Goal: Task Accomplishment & Management: Manage account settings

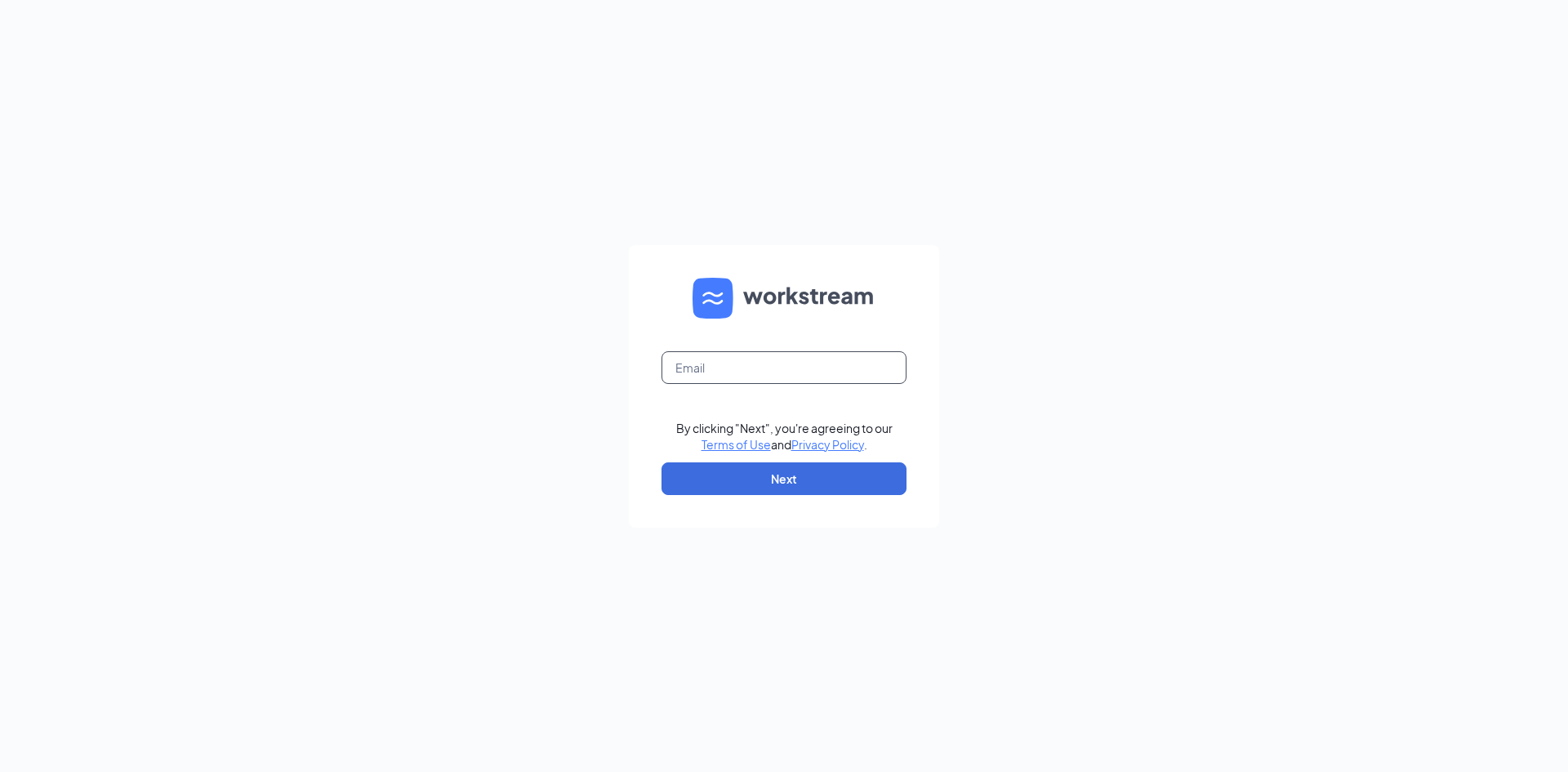
click at [727, 364] on input "text" at bounding box center [784, 368] width 245 height 33
type input "bgaspar@scrivanos.com"
click at [784, 473] on button "Next" at bounding box center [784, 479] width 245 height 33
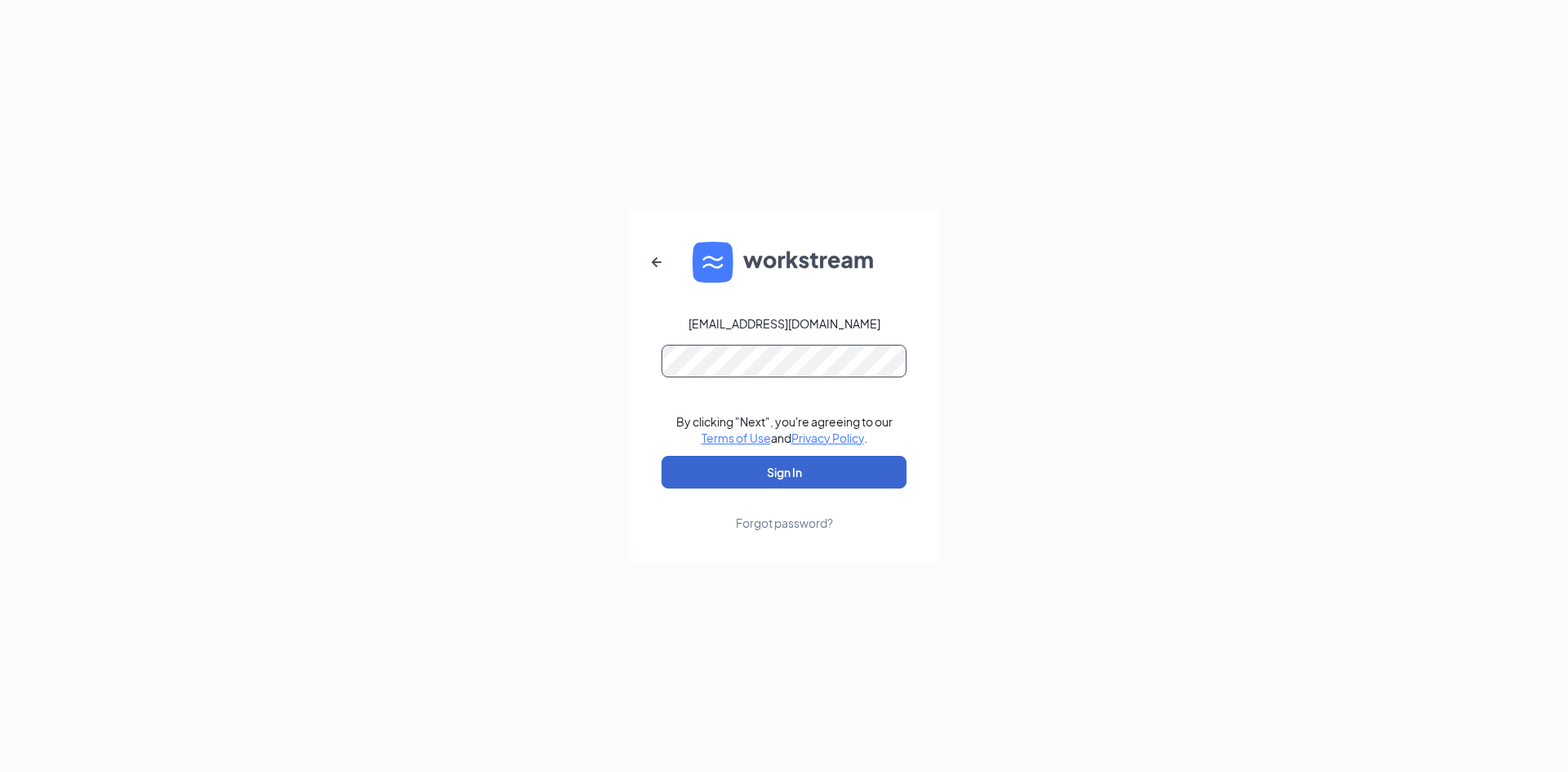
click at [662, 456] on button "Sign In" at bounding box center [784, 473] width 245 height 33
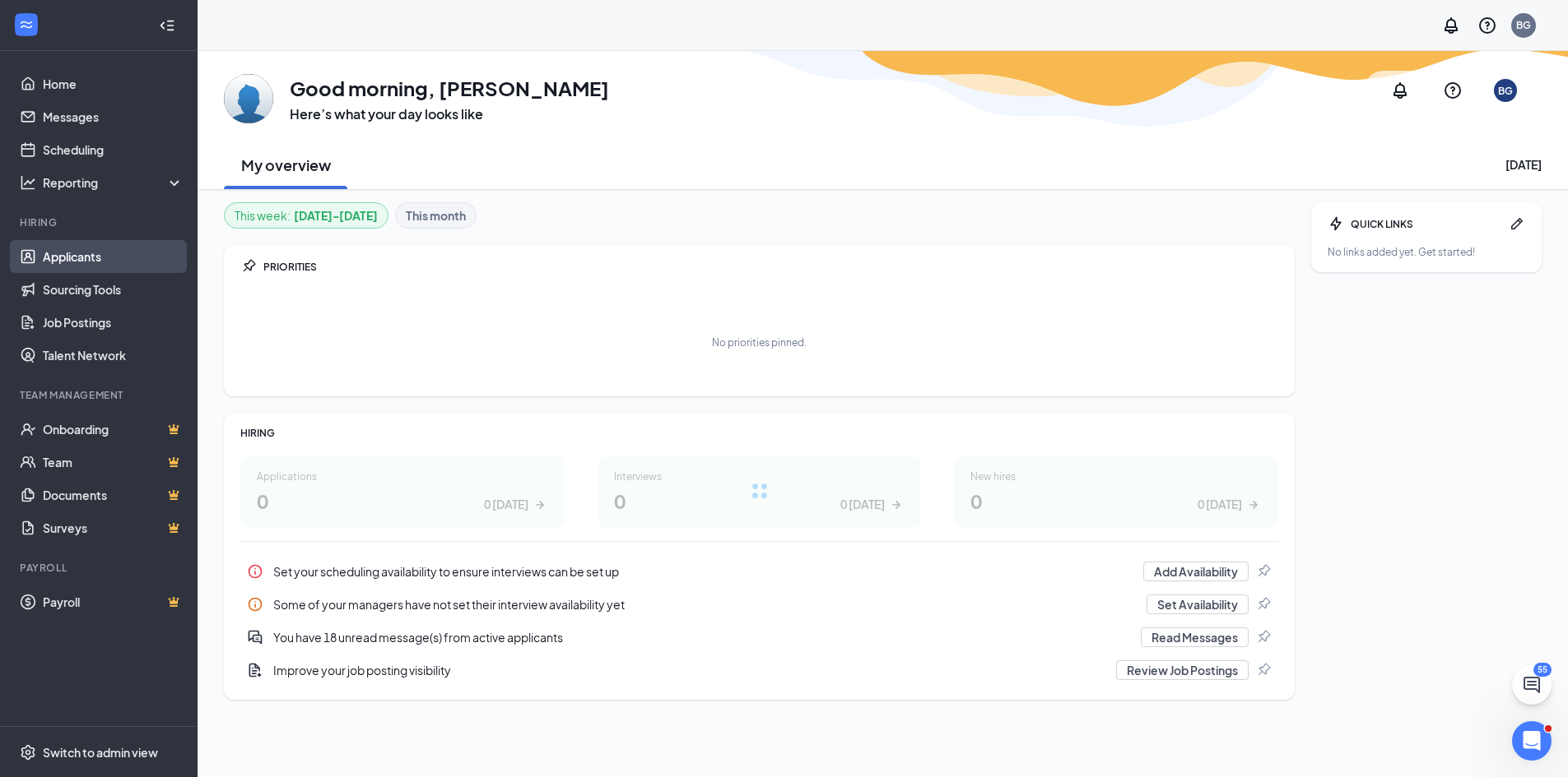
click at [75, 254] on link "Applicants" at bounding box center [113, 257] width 140 height 33
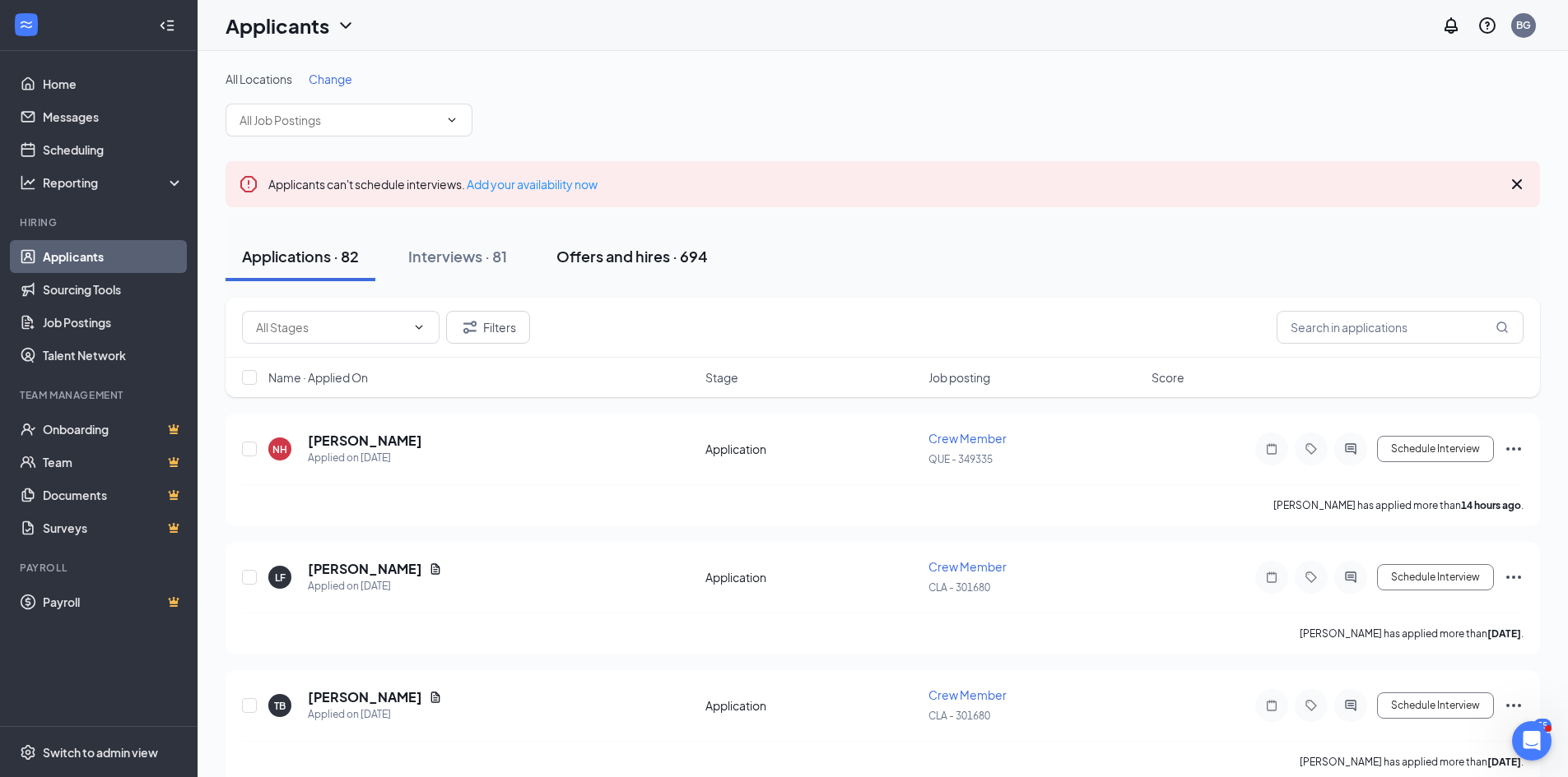
click at [628, 261] on div "Offers and hires · 694" at bounding box center [632, 256] width 151 height 21
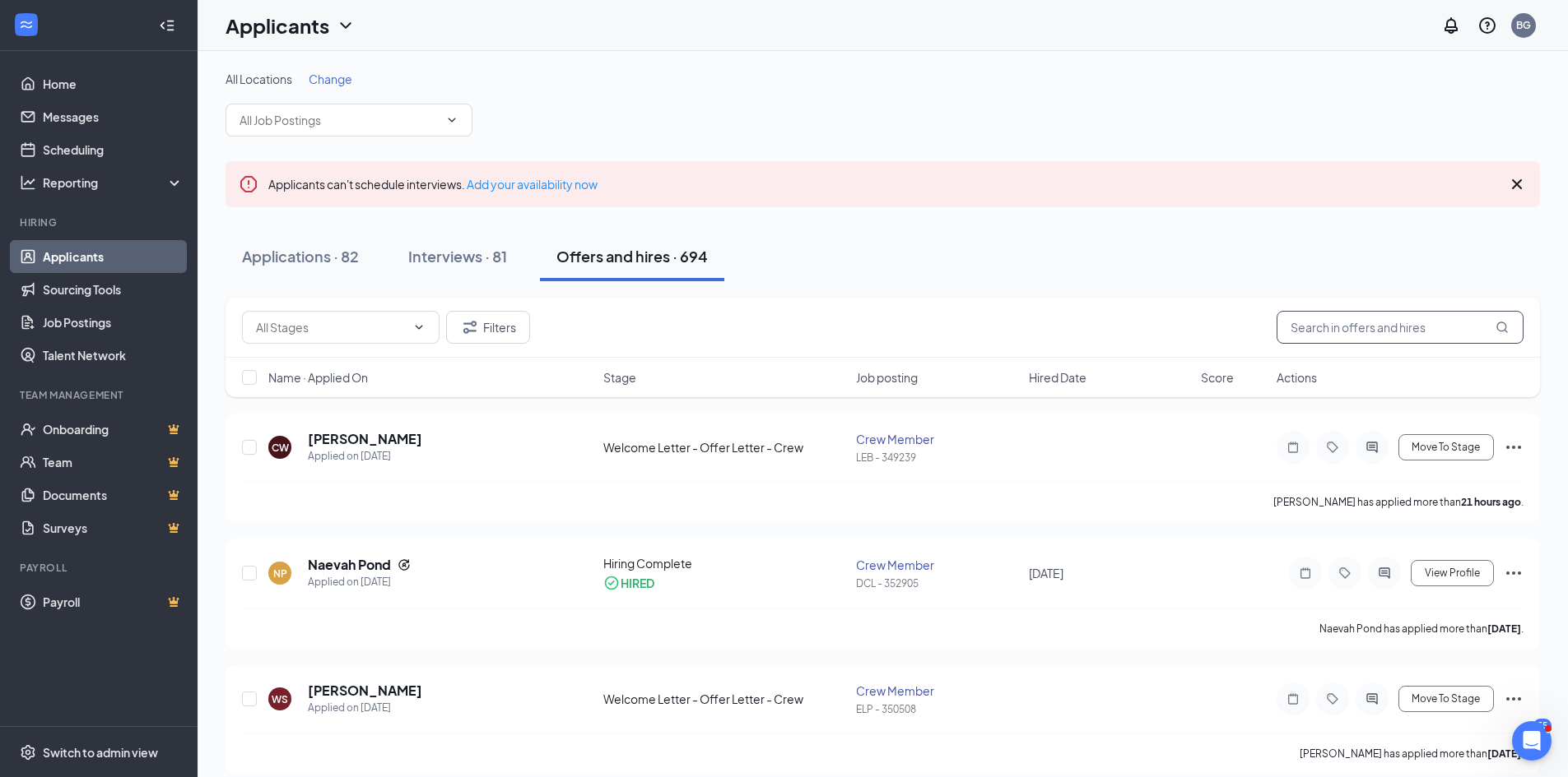
click at [1340, 332] on input "text" at bounding box center [1399, 328] width 247 height 33
type input "pond"
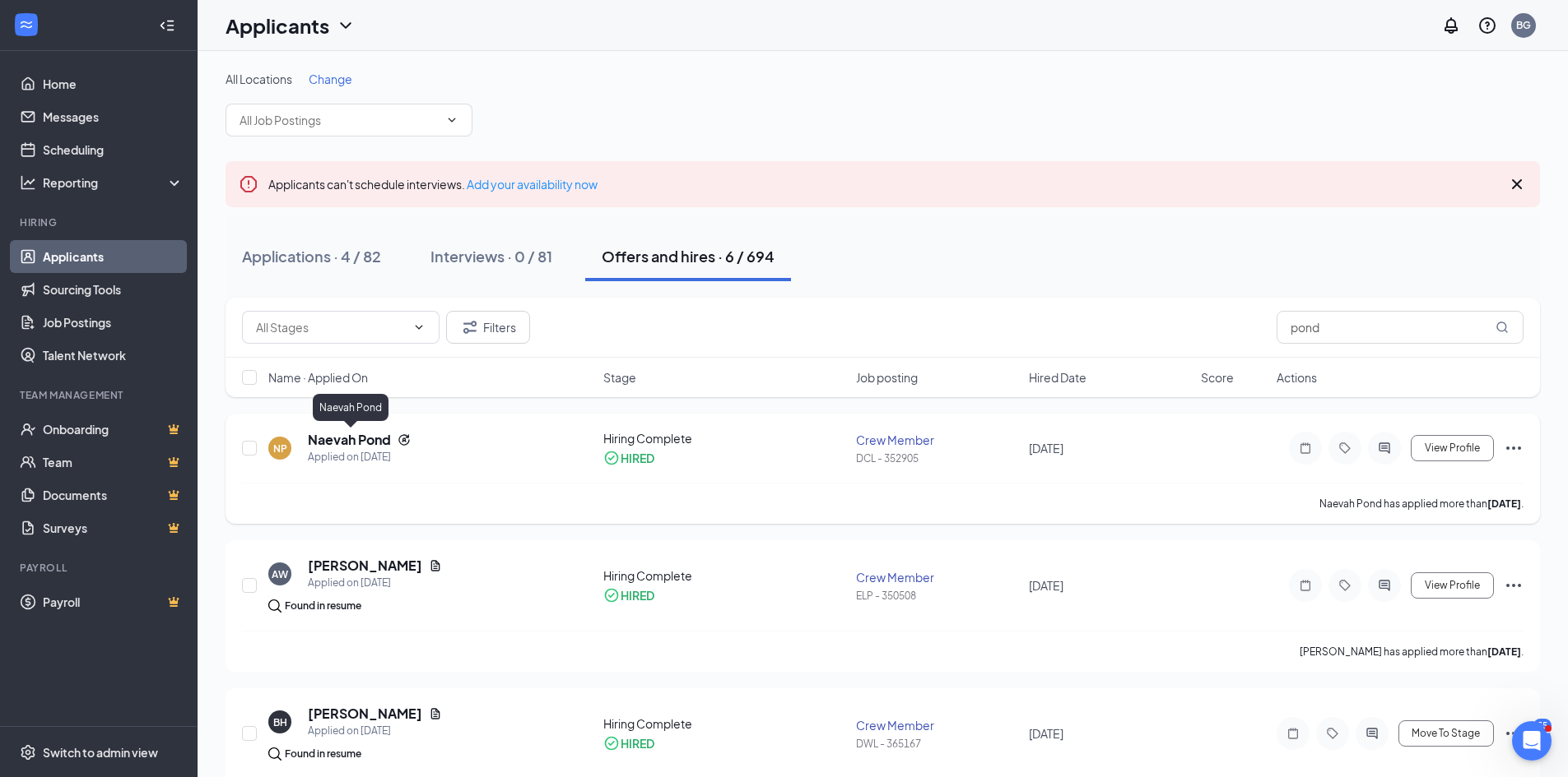
click at [370, 440] on h5 "Naevah Pond" at bounding box center [350, 440] width 83 height 18
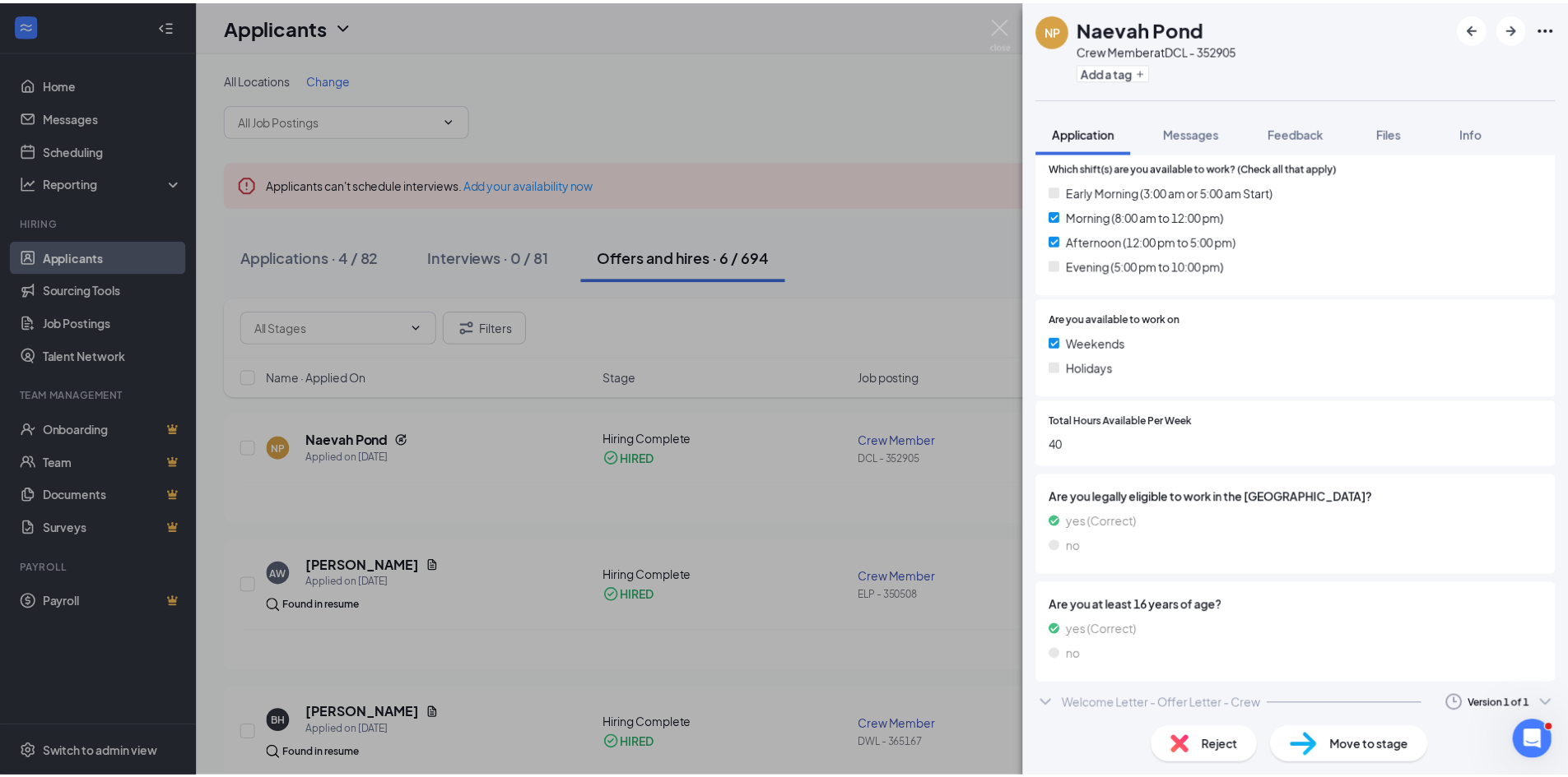
scroll to position [528, 0]
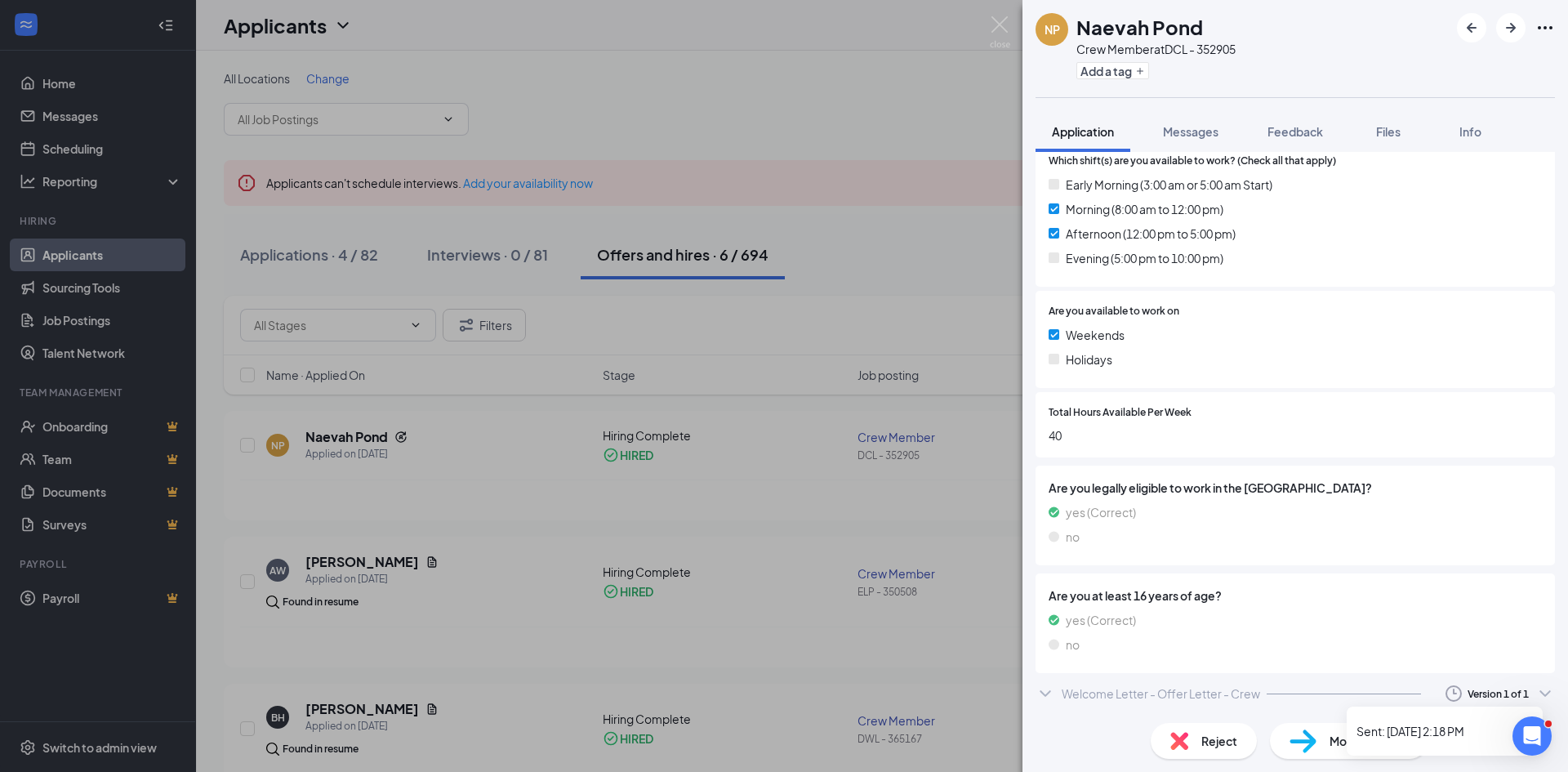
click at [1448, 698] on icon "Clock" at bounding box center [1454, 694] width 20 height 20
click at [1444, 694] on icon "Clock" at bounding box center [1454, 694] width 20 height 20
click at [770, 425] on div "NP Naevah Pond Crew Member at DCL - 352905 Add a tag Application Messages Feedb…" at bounding box center [784, 386] width 1568 height 772
drag, startPoint x: 749, startPoint y: 464, endPoint x: 1067, endPoint y: 215, distance: 403.9
click at [753, 457] on div "NP Naevah Pond Crew Member at DCL - 352905 Add a tag Application Messages Feedb…" at bounding box center [784, 386] width 1568 height 772
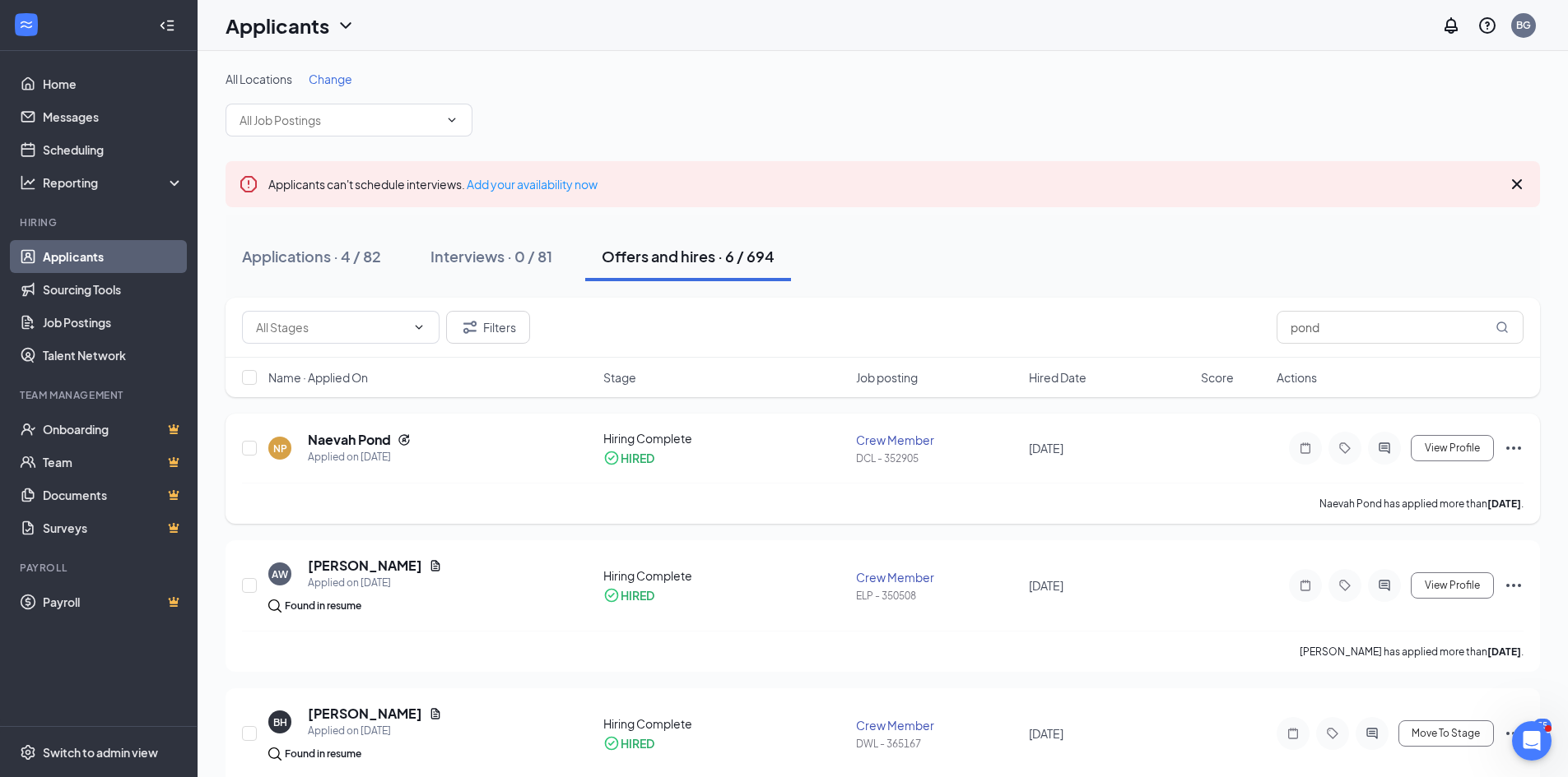
click at [1511, 452] on icon "Ellipses" at bounding box center [1513, 448] width 20 height 20
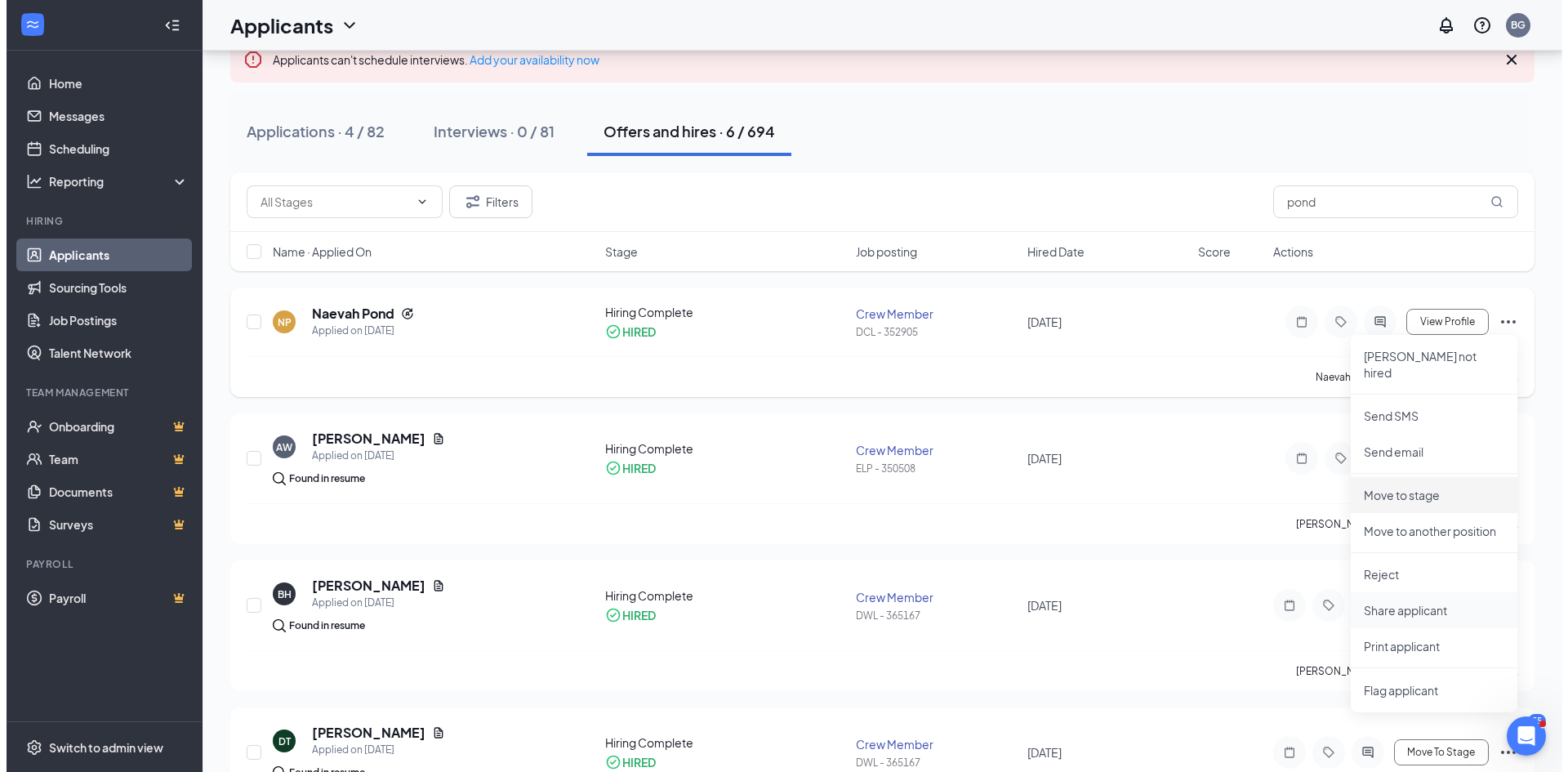
scroll to position [82, 0]
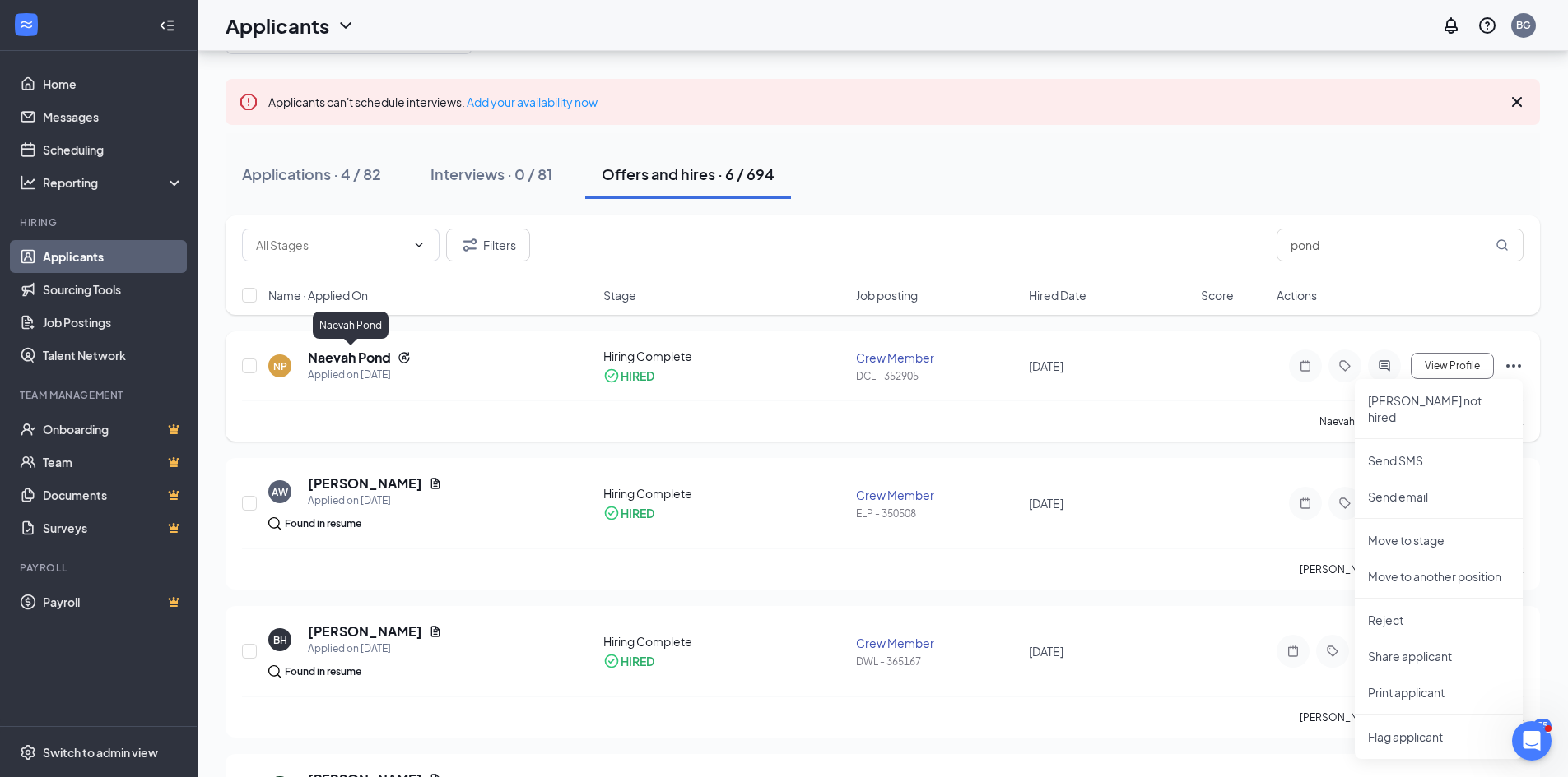
click at [376, 356] on h5 "Naevah Pond" at bounding box center [350, 358] width 83 height 18
click at [376, 357] on body "Home Messages Scheduling Reporting Hiring Applicants Sourcing Tools Job Posting…" at bounding box center [784, 306] width 1568 height 777
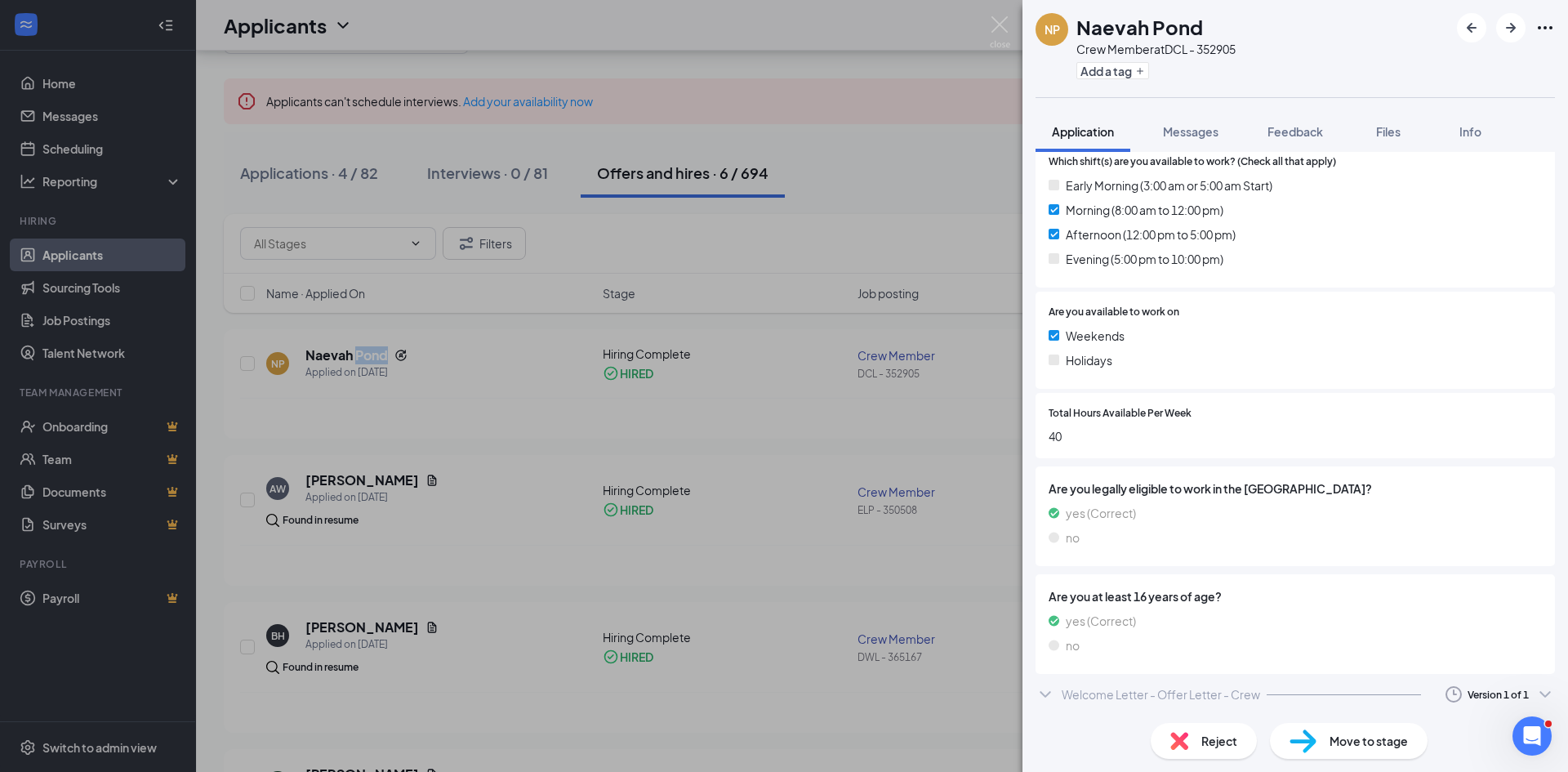
scroll to position [525, 0]
click at [1074, 690] on div "Welcome Letter - Offer Letter - Crew" at bounding box center [1161, 694] width 199 height 16
click at [879, 162] on div "NP Naevah Pond Crew Member at DCL - 352905 Add a tag Application Messages Feedb…" at bounding box center [784, 386] width 1568 height 772
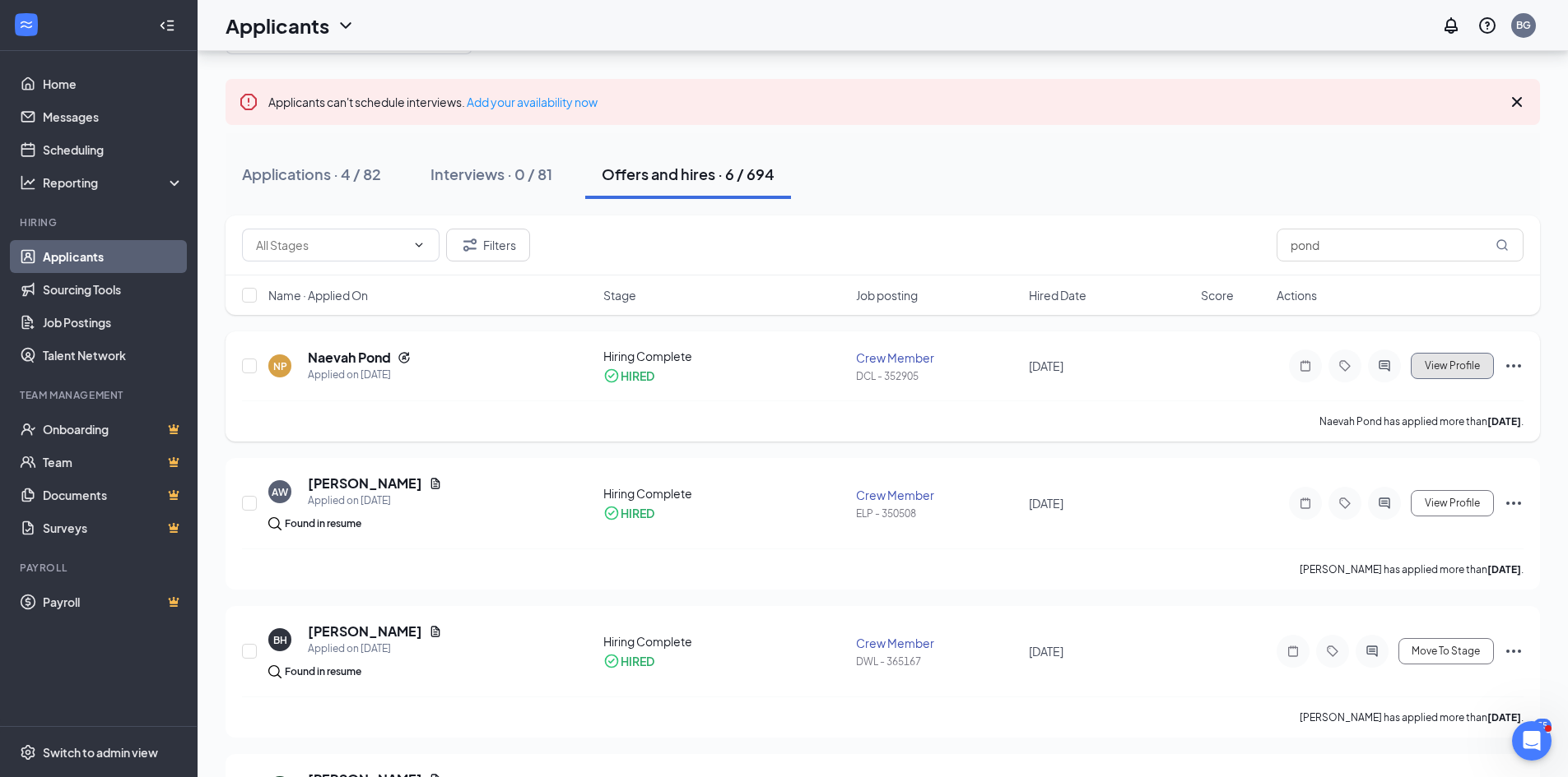
click at [1428, 361] on span "View Profile" at bounding box center [1452, 366] width 55 height 12
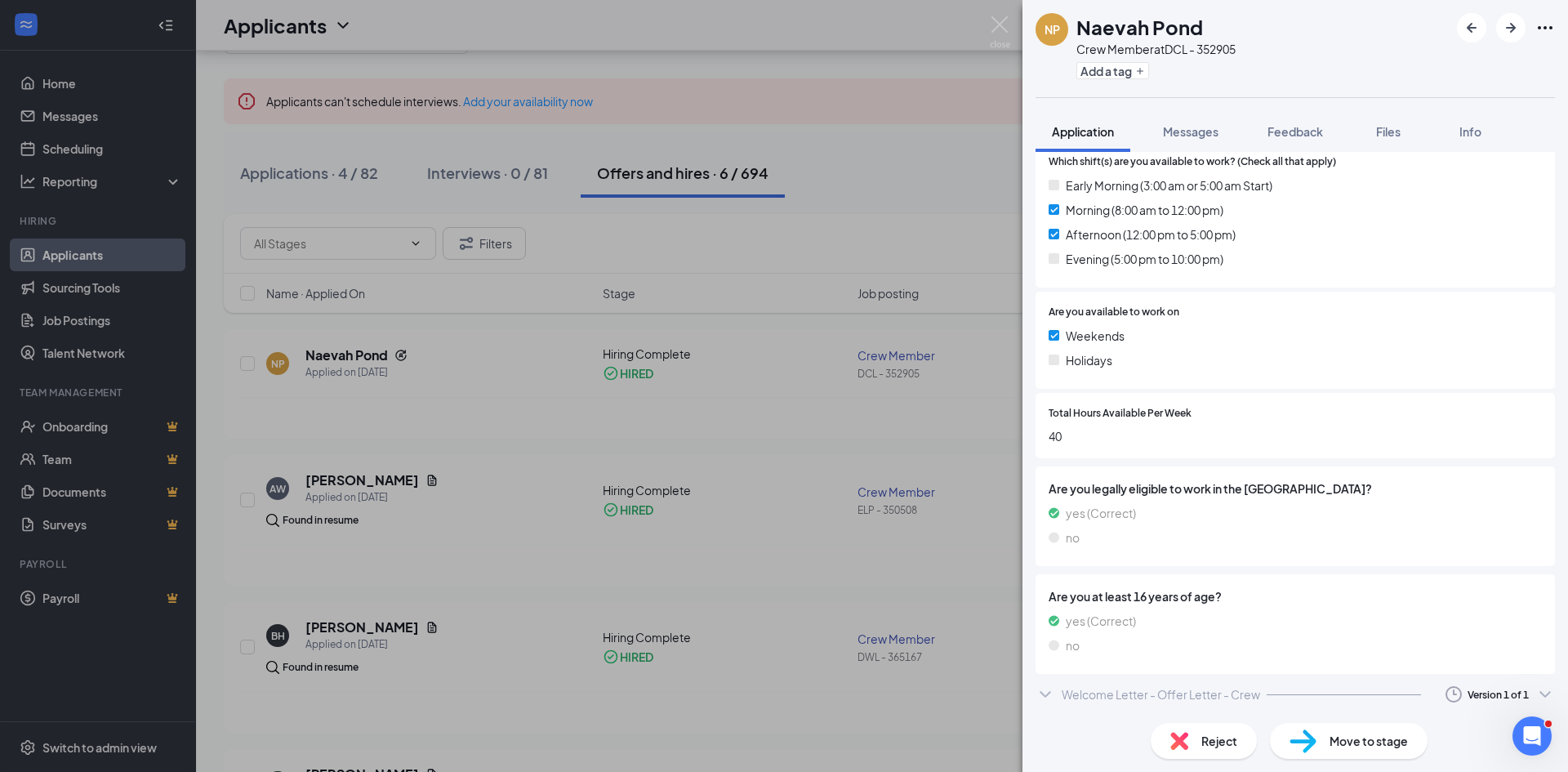
scroll to position [525, 0]
click at [1143, 692] on div "Welcome Letter - Offer Letter - Crew" at bounding box center [1161, 694] width 199 height 16
click at [1444, 697] on icon "Clock" at bounding box center [1454, 694] width 20 height 20
click at [1468, 693] on div "Version 1 of 1" at bounding box center [1499, 694] width 61 height 14
click at [1540, 695] on icon "ChevronDown" at bounding box center [1546, 694] width 20 height 20
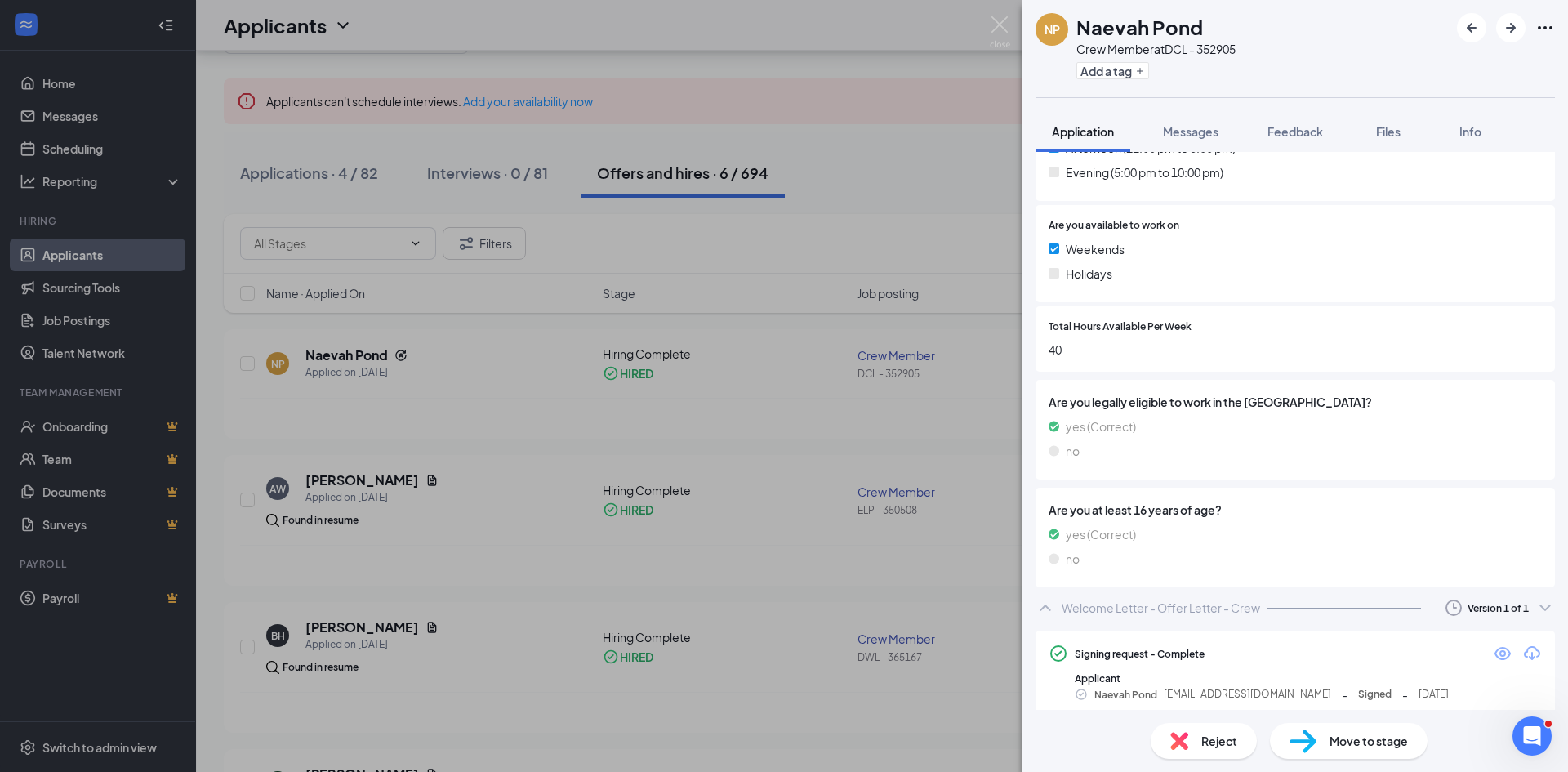
scroll to position [624, 0]
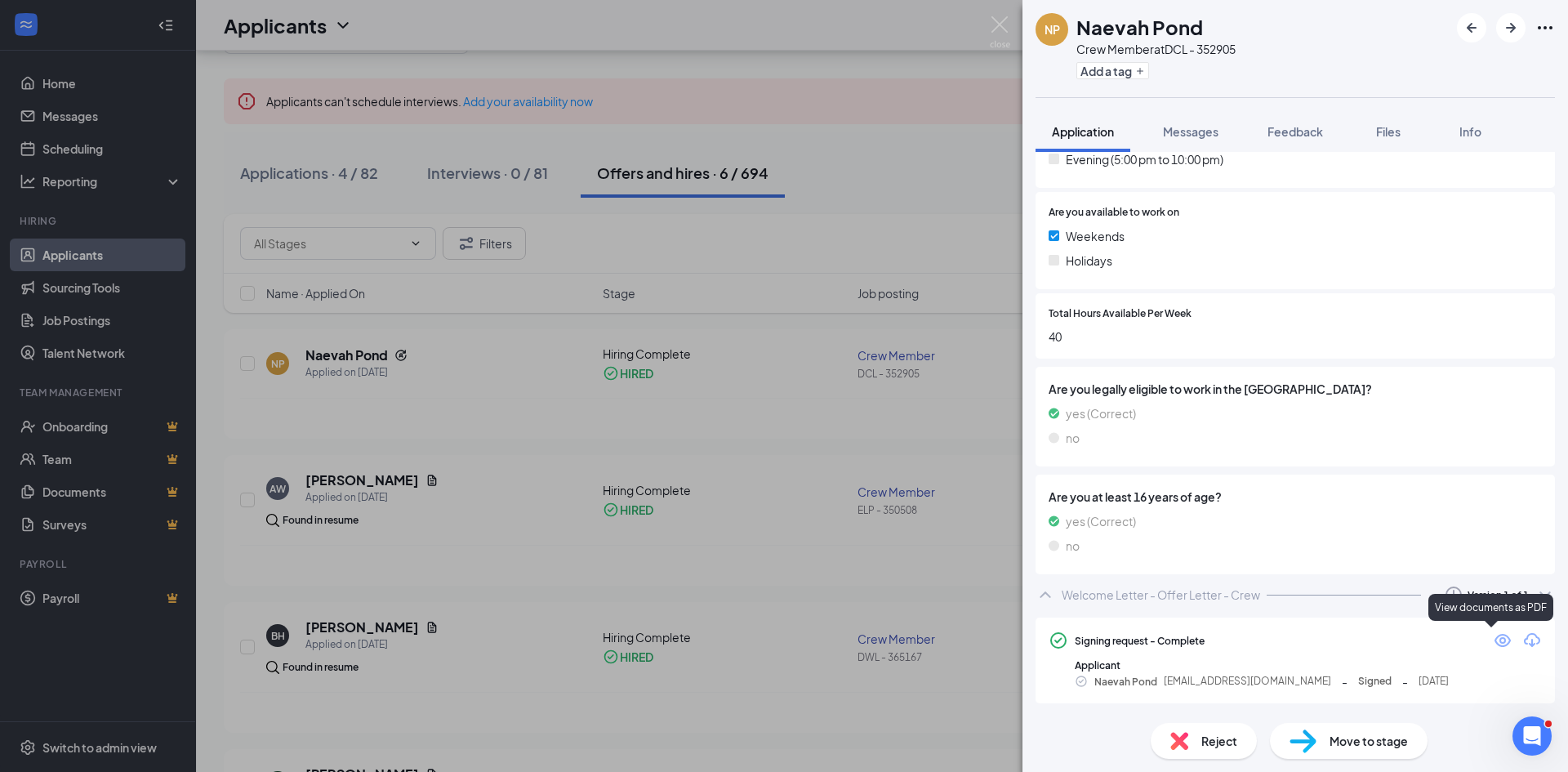
click at [1493, 642] on icon "Eye" at bounding box center [1503, 641] width 20 height 20
click at [1493, 641] on icon "Eye" at bounding box center [1503, 641] width 20 height 20
